Goal: Information Seeking & Learning: Learn about a topic

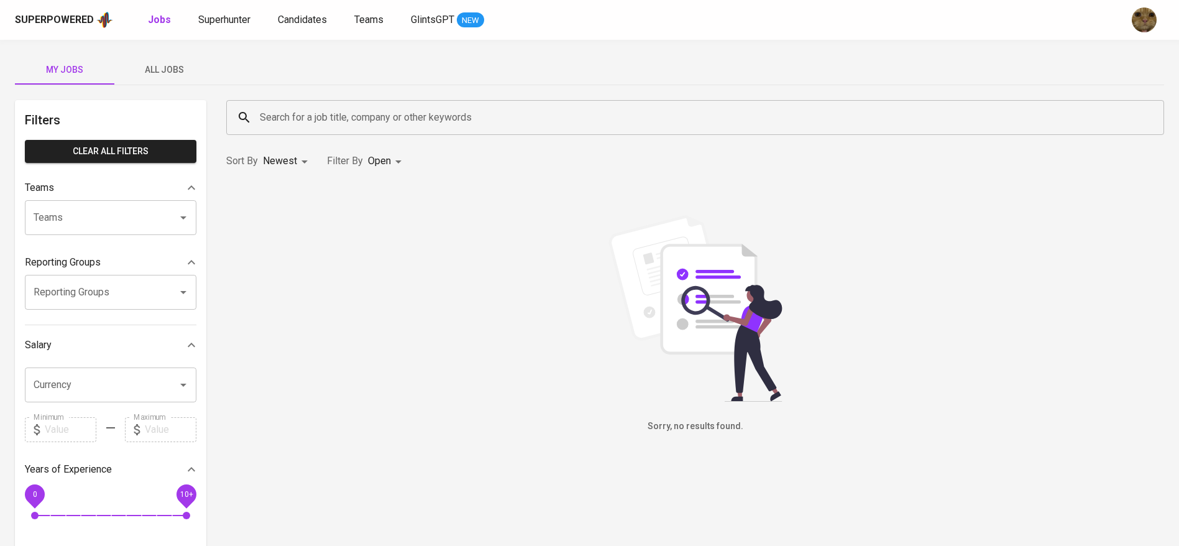
click at [167, 66] on span "All Jobs" at bounding box center [164, 70] width 85 height 16
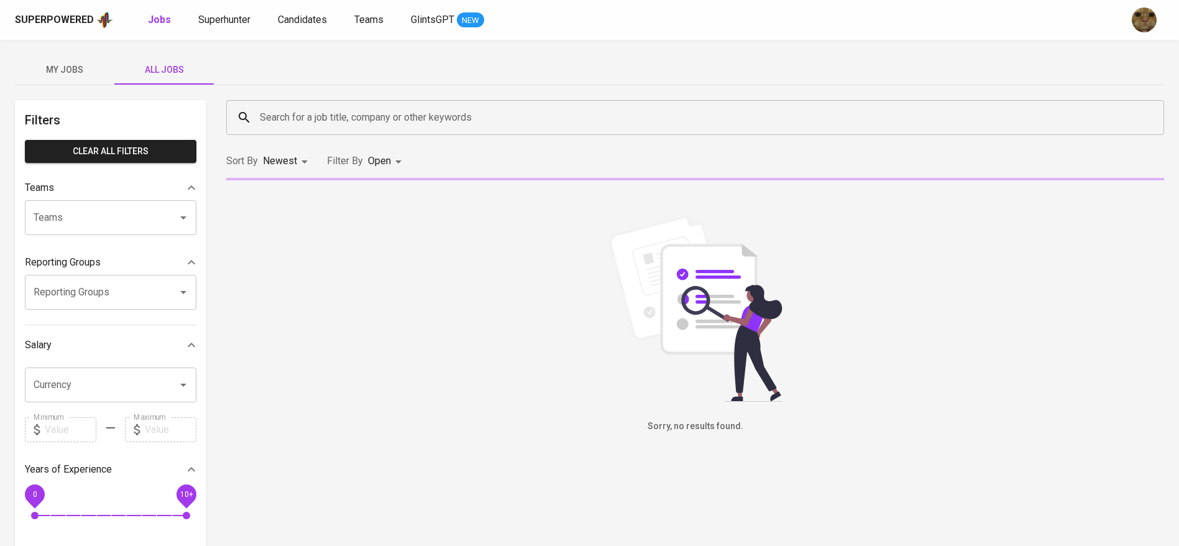
click at [291, 119] on input "Search for a job title, company or other keywords" at bounding box center [698, 118] width 883 height 24
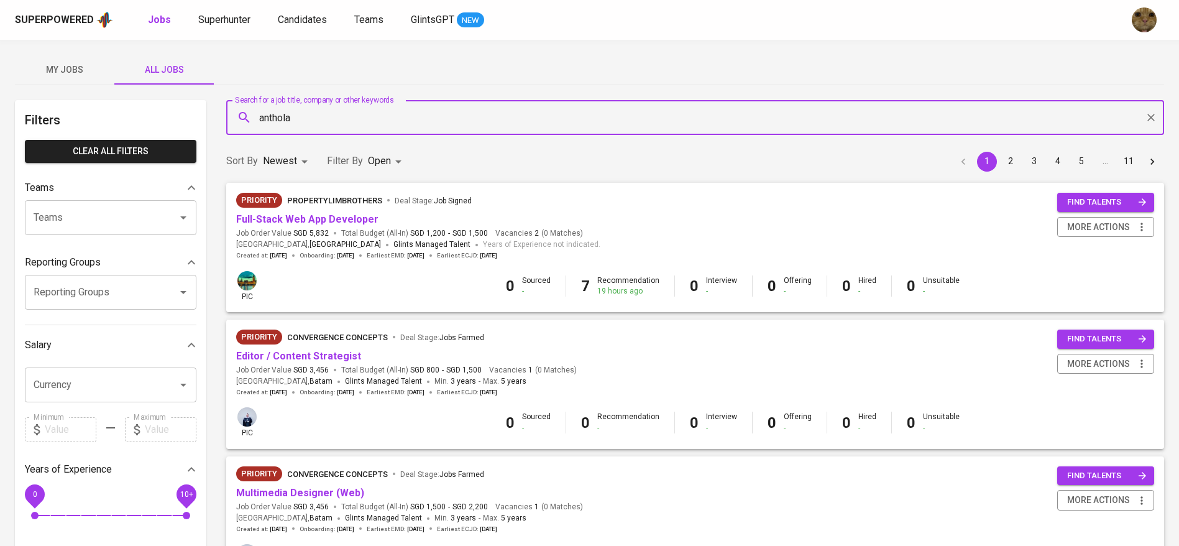
type input "anthola"
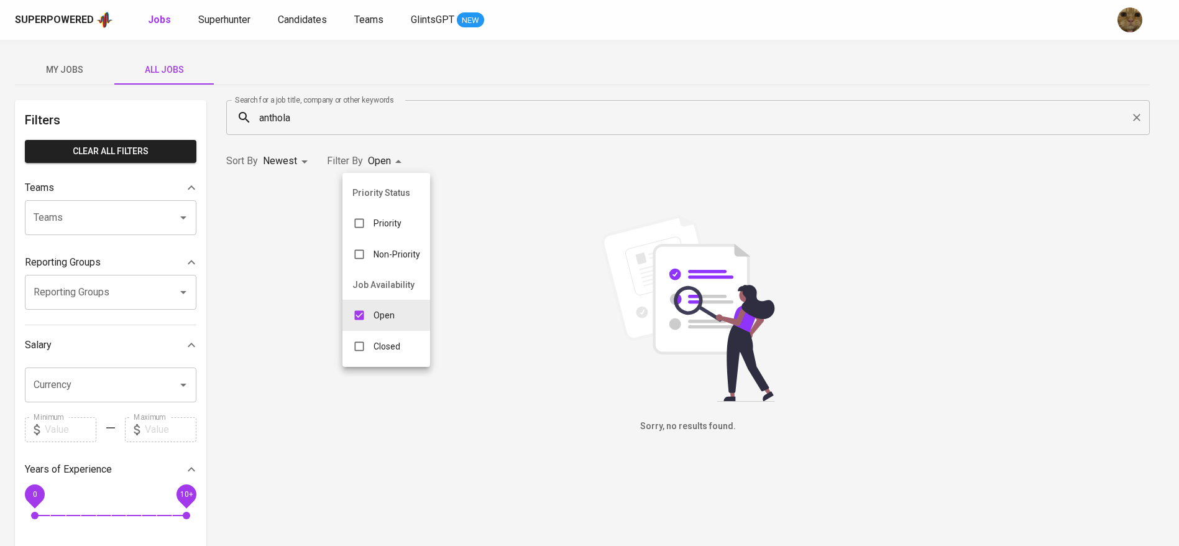
click at [385, 155] on body "Superpowered Jobs Superhunter Candidates Teams GlintsGPT NEW My Jobs All Jobs F…" at bounding box center [589, 424] width 1179 height 849
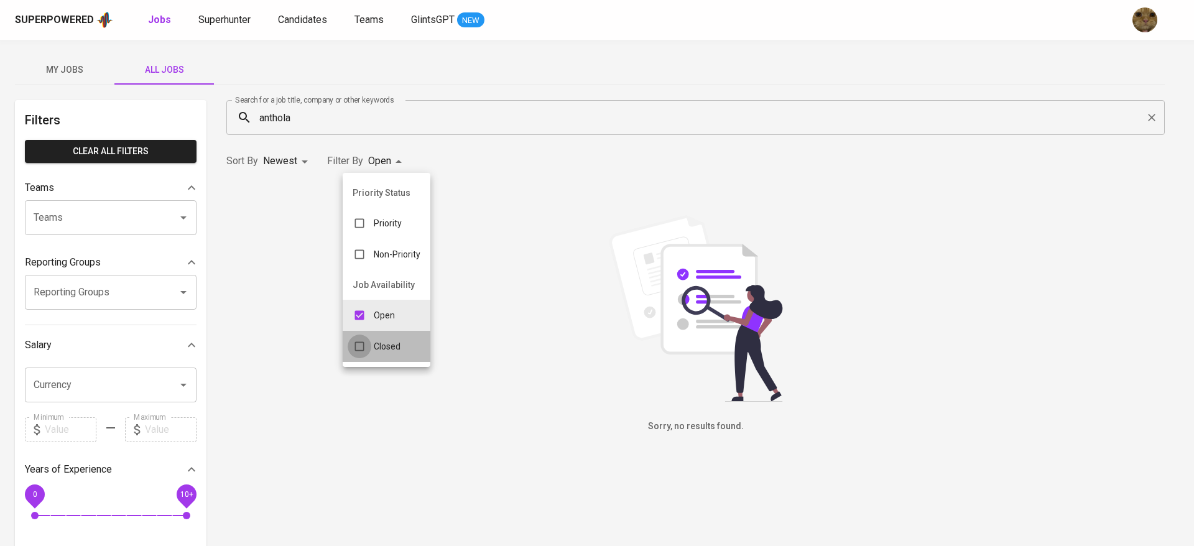
click at [360, 337] on input "checkbox" at bounding box center [359, 346] width 24 height 24
checkbox input "true"
type input "OPEN,CLOSE"
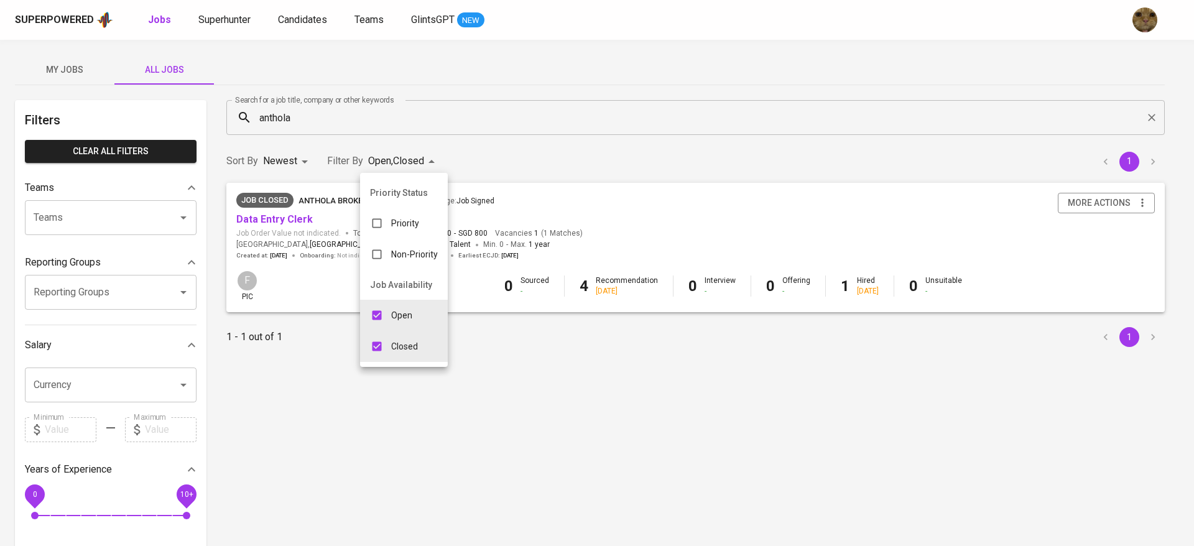
click at [504, 165] on div at bounding box center [597, 273] width 1194 height 546
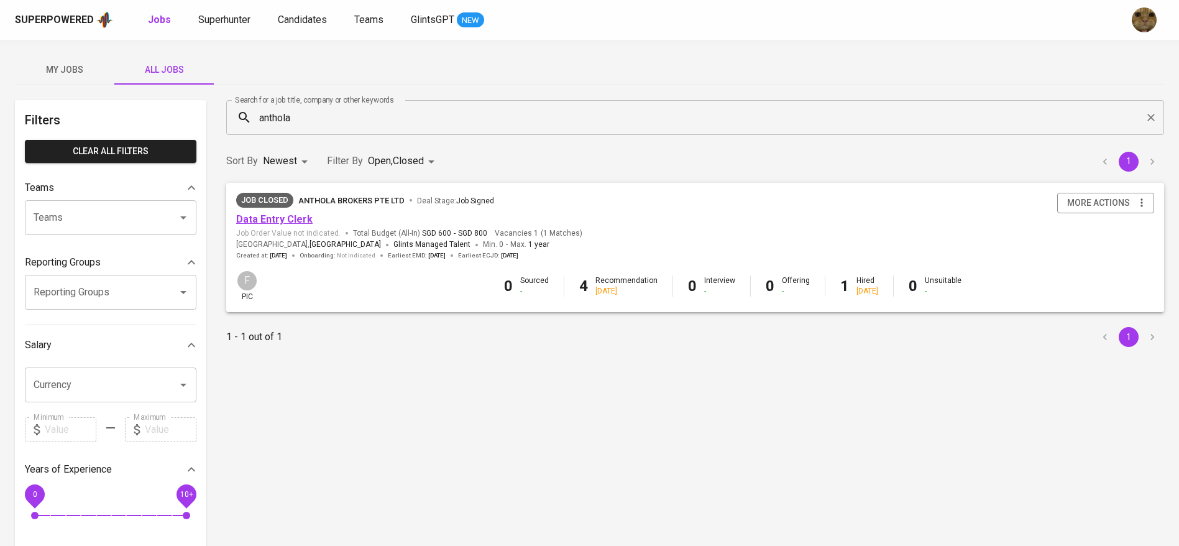
click at [259, 222] on link "Data Entry Clerk" at bounding box center [274, 219] width 76 height 12
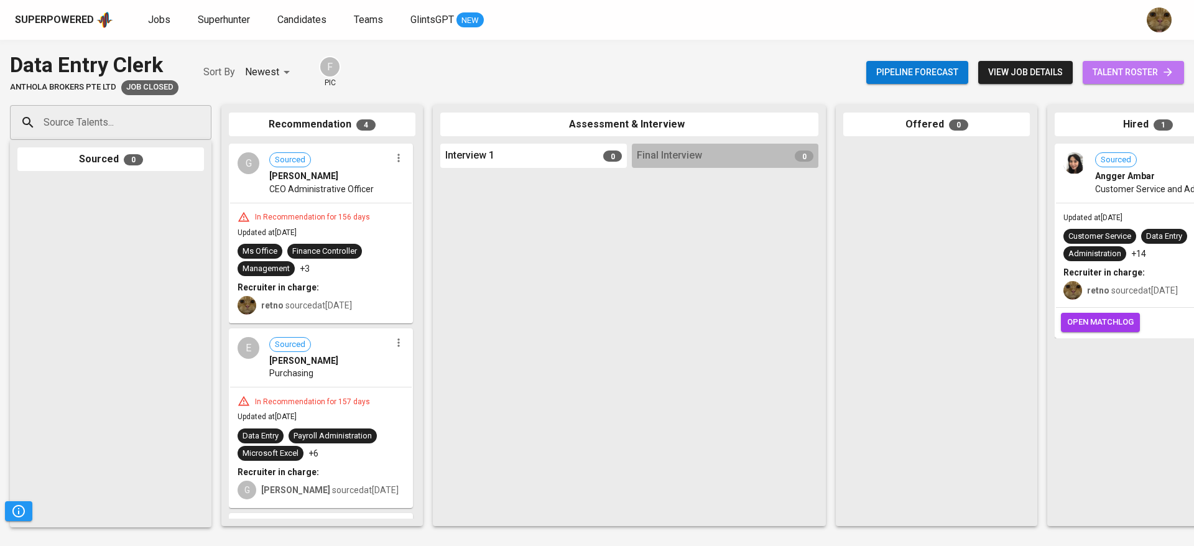
click at [1169, 73] on icon at bounding box center [1167, 72] width 8 height 8
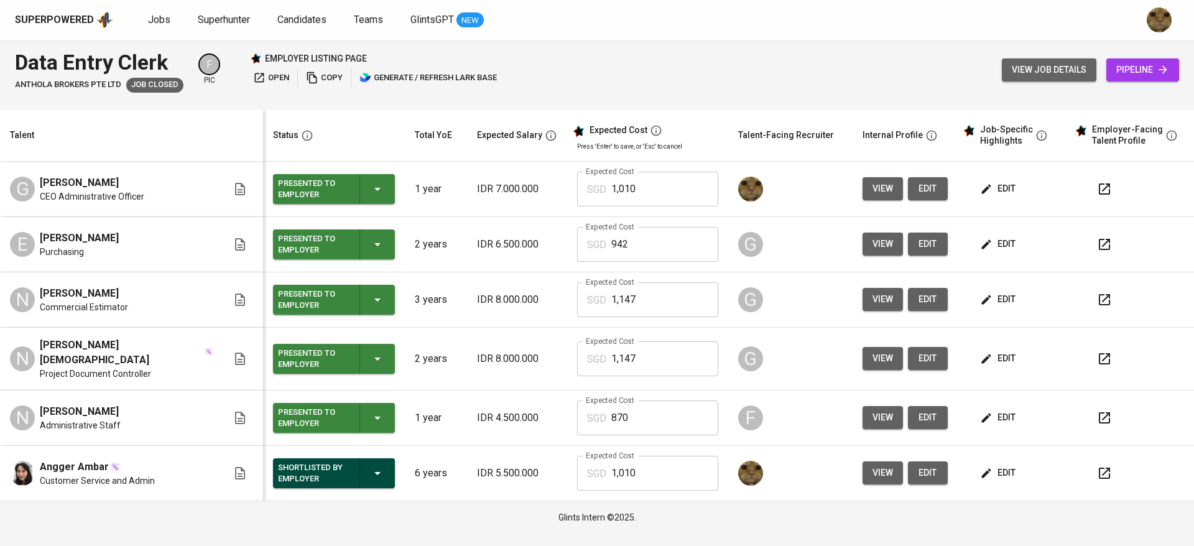
click at [1036, 77] on span "view job details" at bounding box center [1048, 70] width 75 height 16
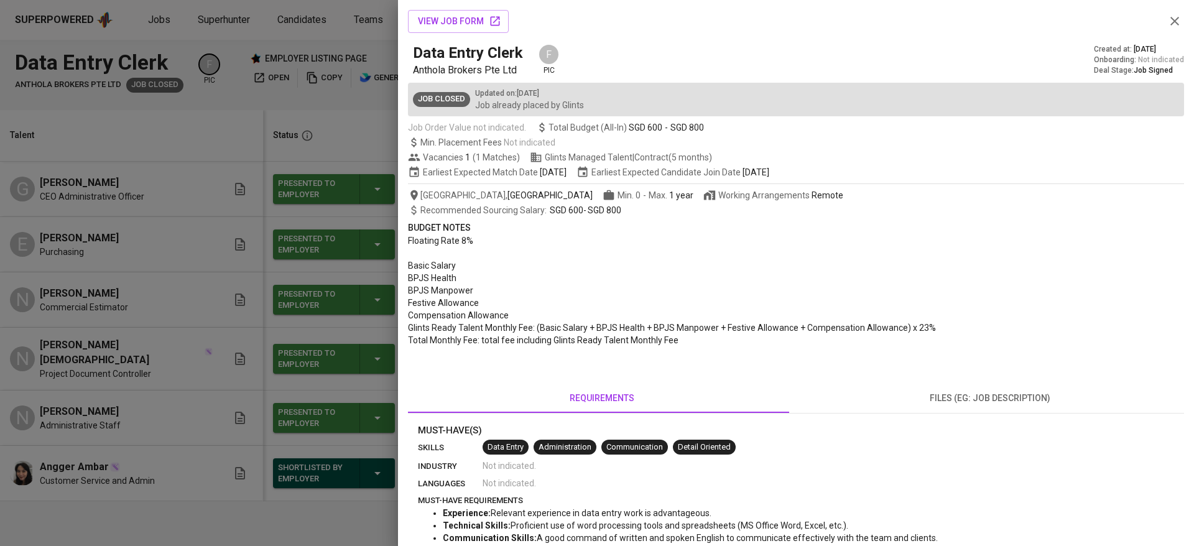
click at [175, 296] on div at bounding box center [597, 273] width 1194 height 546
